Goal: Task Accomplishment & Management: Use online tool/utility

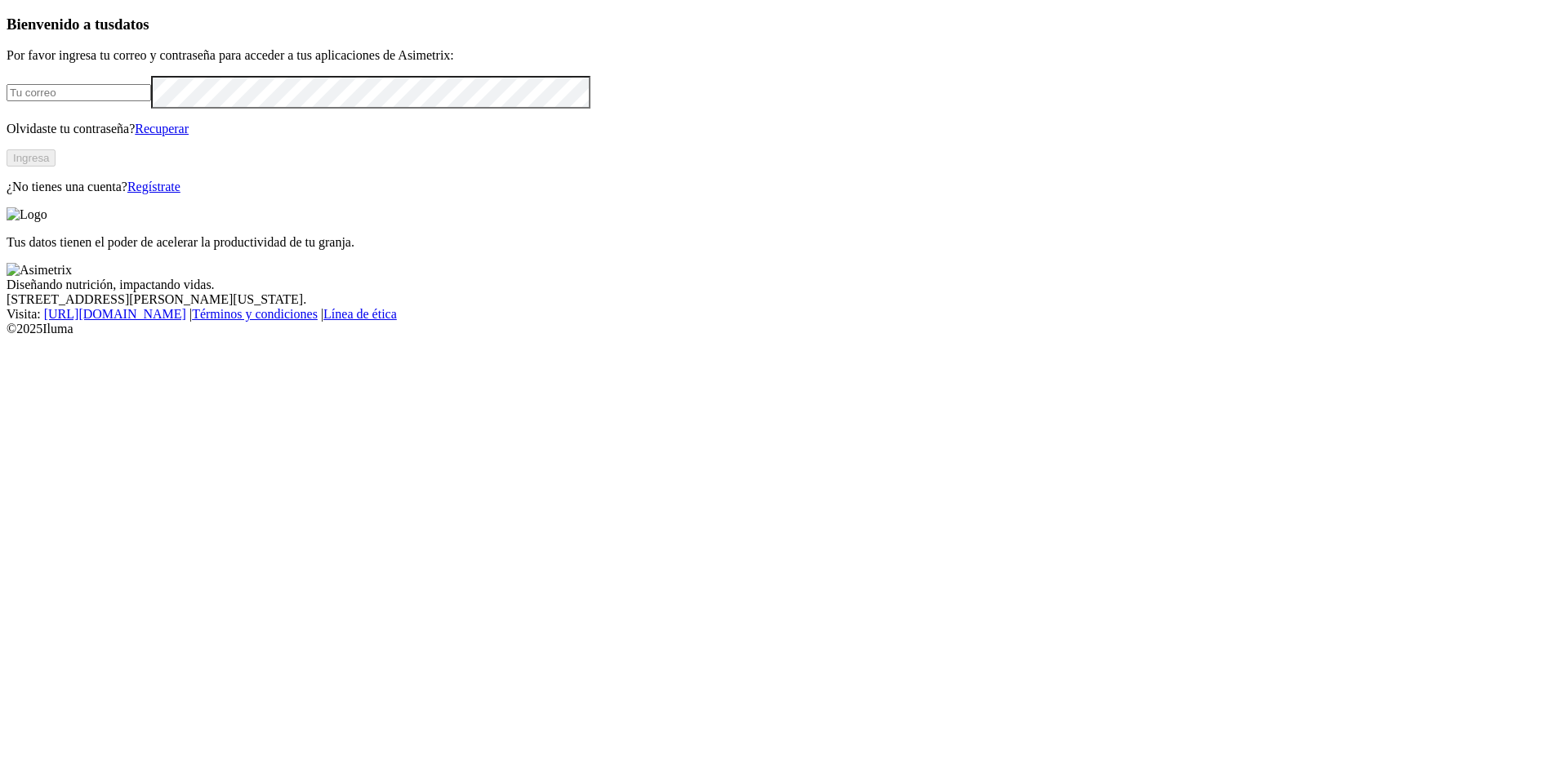
type input "[PERSON_NAME][EMAIL_ADDRESS][PERSON_NAME][DOMAIN_NAME]"
click at [151, 101] on input "[PERSON_NAME][EMAIL_ADDRESS][PERSON_NAME][DOMAIN_NAME]" at bounding box center [79, 92] width 145 height 17
click at [392, 194] on div "Bienvenido a tus datos Por favor ingresa tu correo y contraseña para acceder a …" at bounding box center [784, 105] width 1555 height 179
click at [55, 167] on button "Ingresa" at bounding box center [30, 158] width 49 height 17
